Goal: Register for event/course

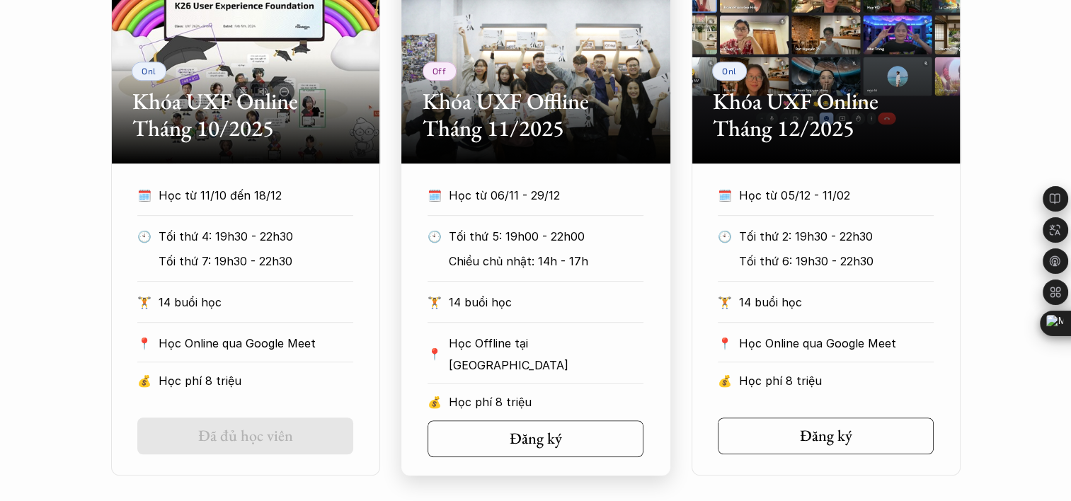
scroll to position [756, 0]
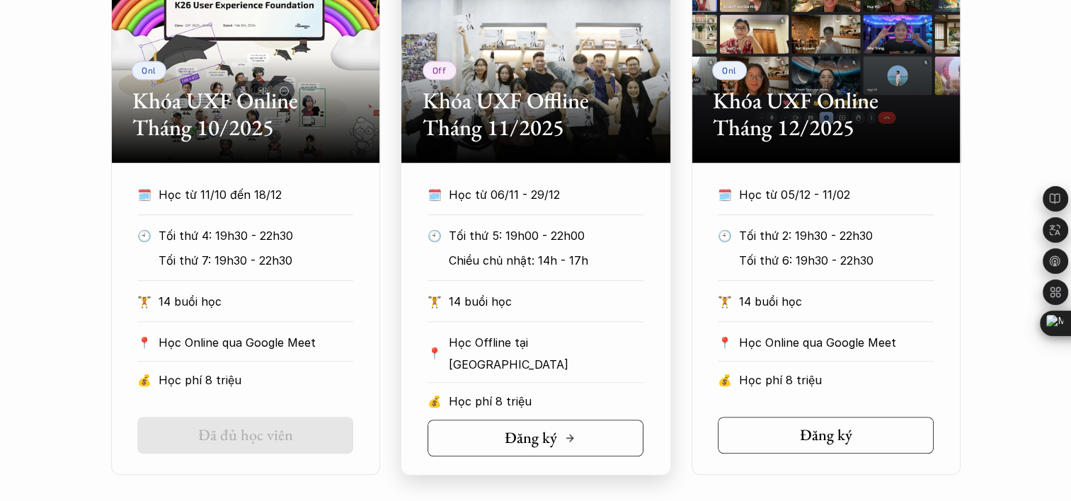
click at [515, 433] on h5 "Đăng ký" at bounding box center [531, 438] width 52 height 18
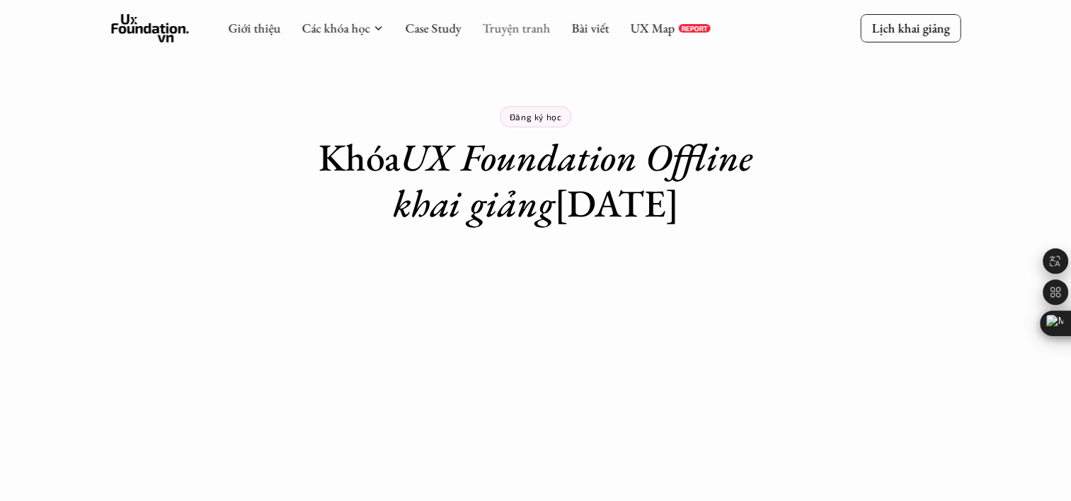
click at [513, 28] on link "Truyện tranh" at bounding box center [516, 28] width 68 height 16
